Goal: Information Seeking & Learning: Understand process/instructions

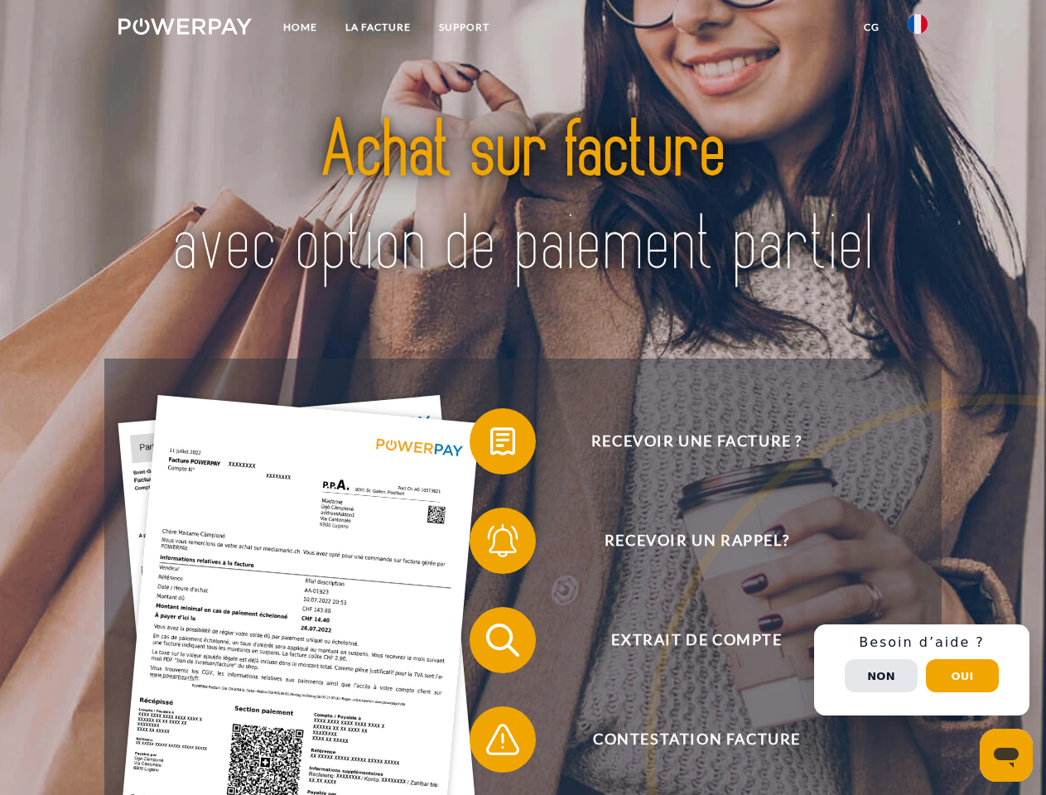
click at [185, 29] on img at bounding box center [184, 26] width 133 height 17
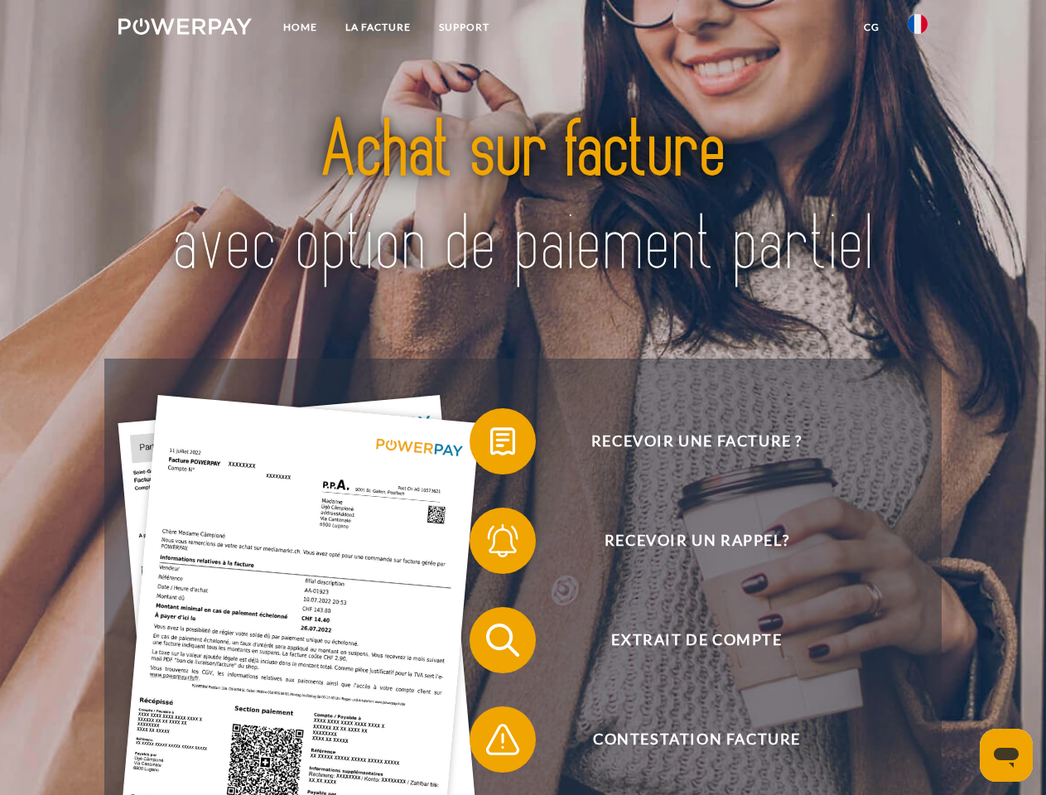
click at [918, 29] on img at bounding box center [918, 24] width 20 height 20
click at [871, 27] on link "CG" at bounding box center [872, 27] width 44 height 30
click at [490, 445] on span at bounding box center [478, 441] width 83 height 83
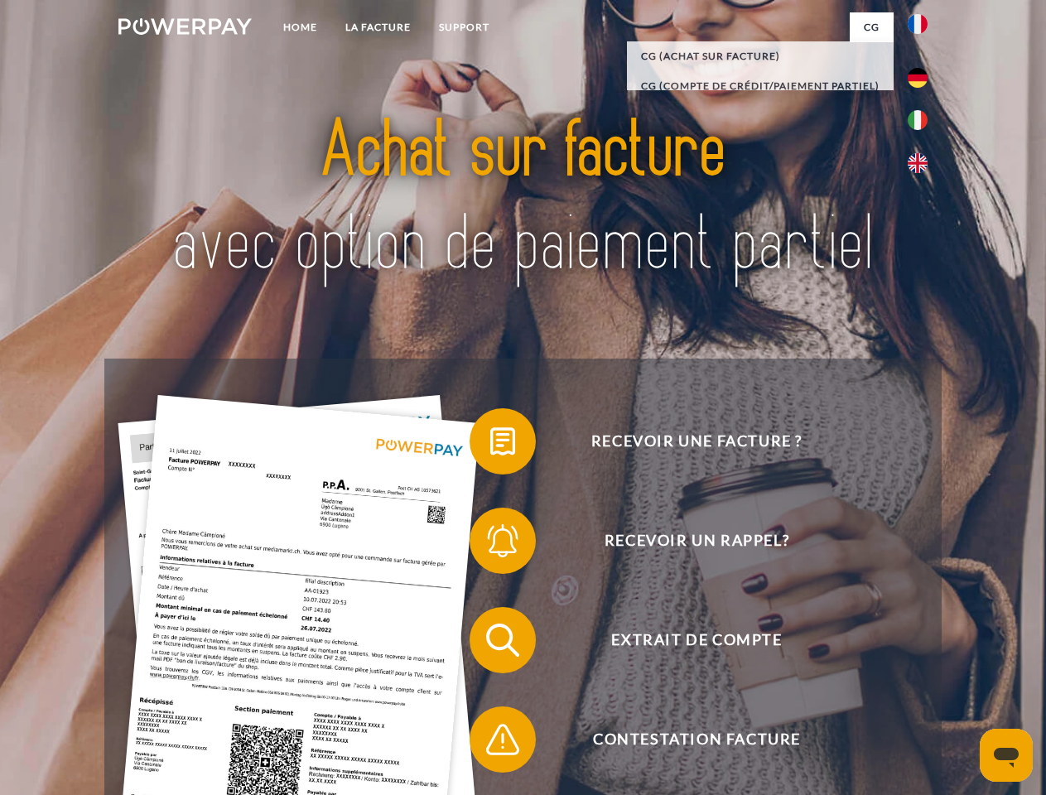
click at [490, 544] on span at bounding box center [478, 540] width 83 height 83
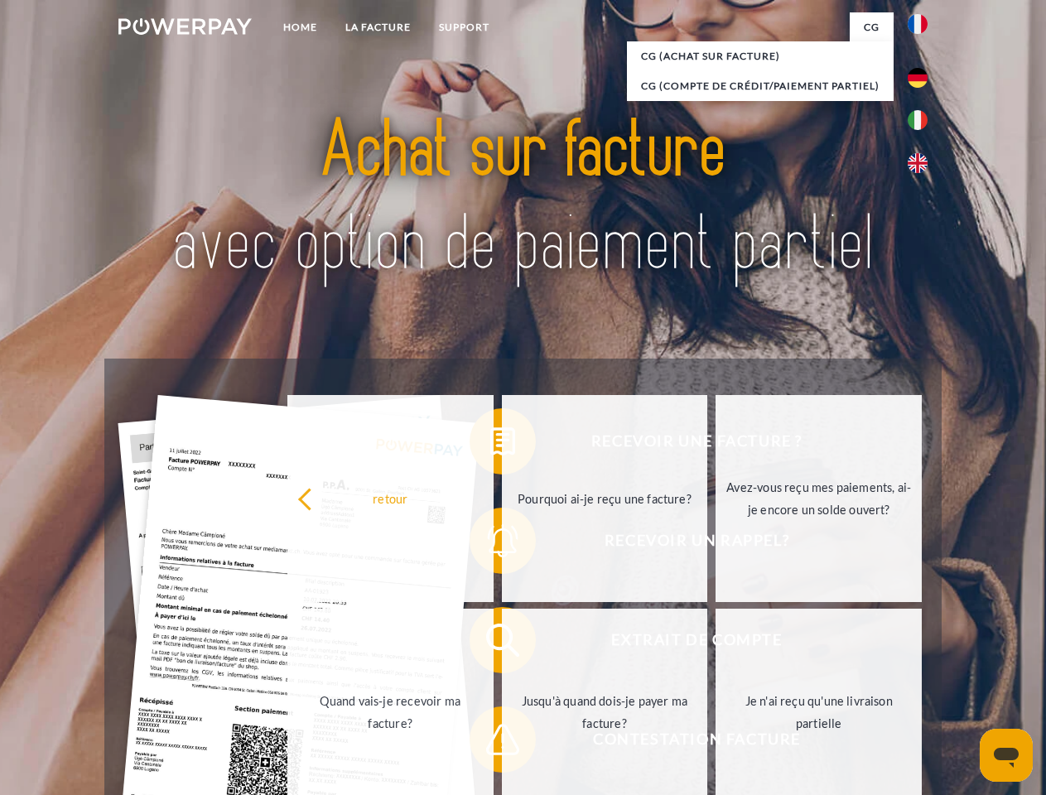
click at [502, 644] on link "Jusqu'à quand dois-je payer ma facture?" at bounding box center [605, 712] width 206 height 207
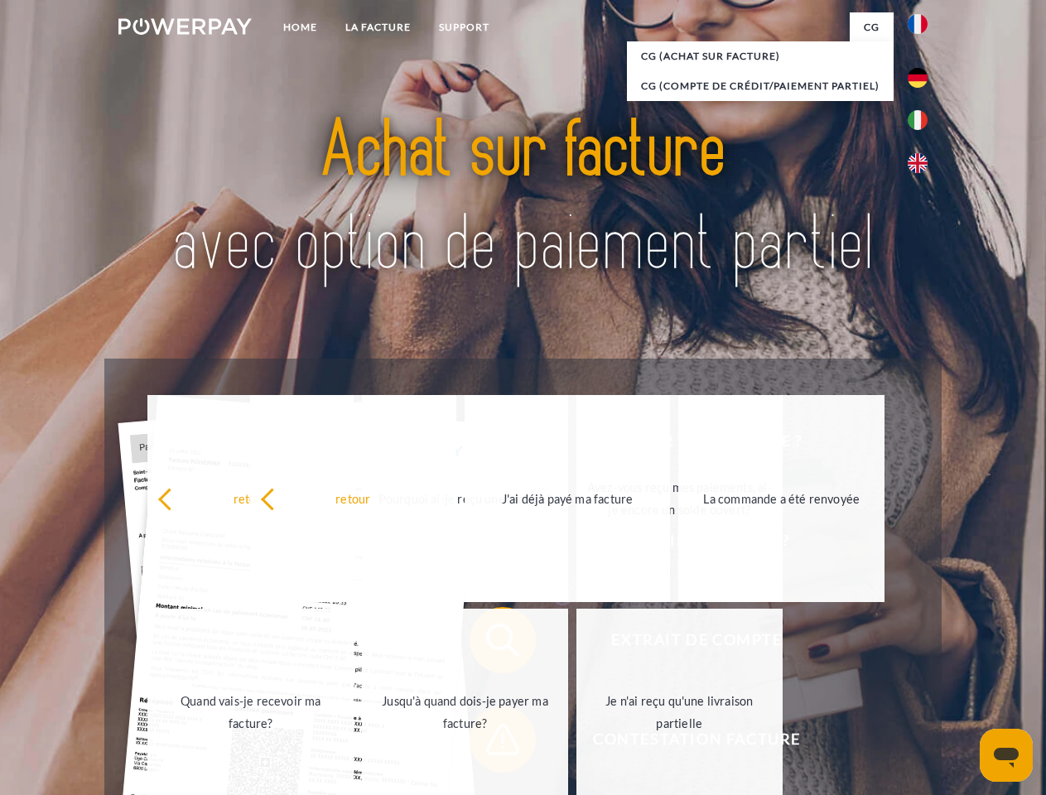
click at [490, 743] on span at bounding box center [478, 739] width 83 height 83
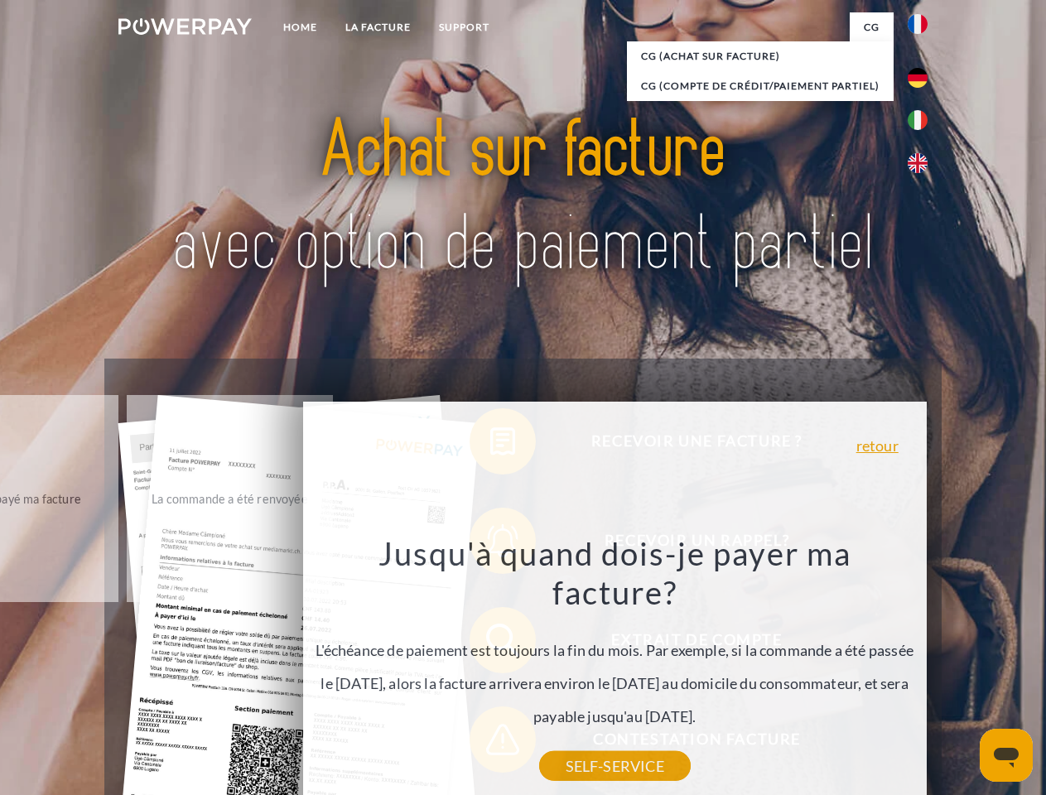
click at [922, 670] on div "Recevoir une facture ? Recevoir un rappel? Extrait de compte retour" at bounding box center [522, 690] width 837 height 663
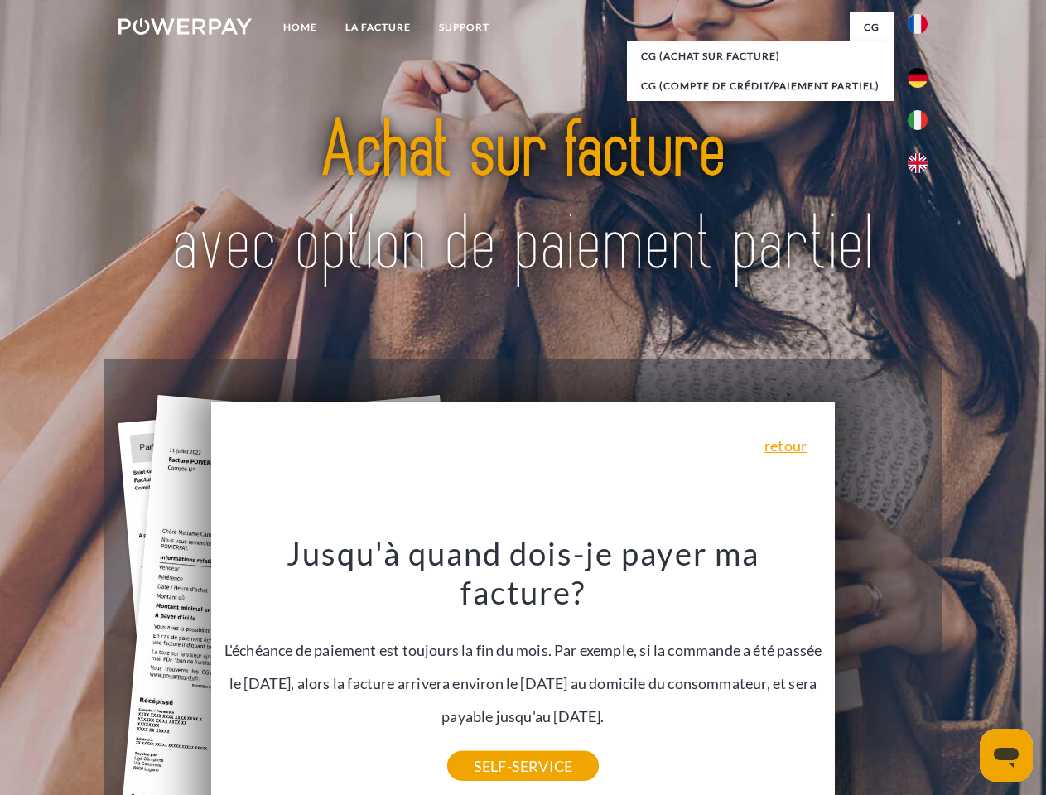
click at [881, 673] on span "Extrait de compte" at bounding box center [697, 640] width 406 height 66
click at [962, 676] on header "Home LA FACTURE Support" at bounding box center [523, 572] width 1046 height 1144
